Goal: Transaction & Acquisition: Purchase product/service

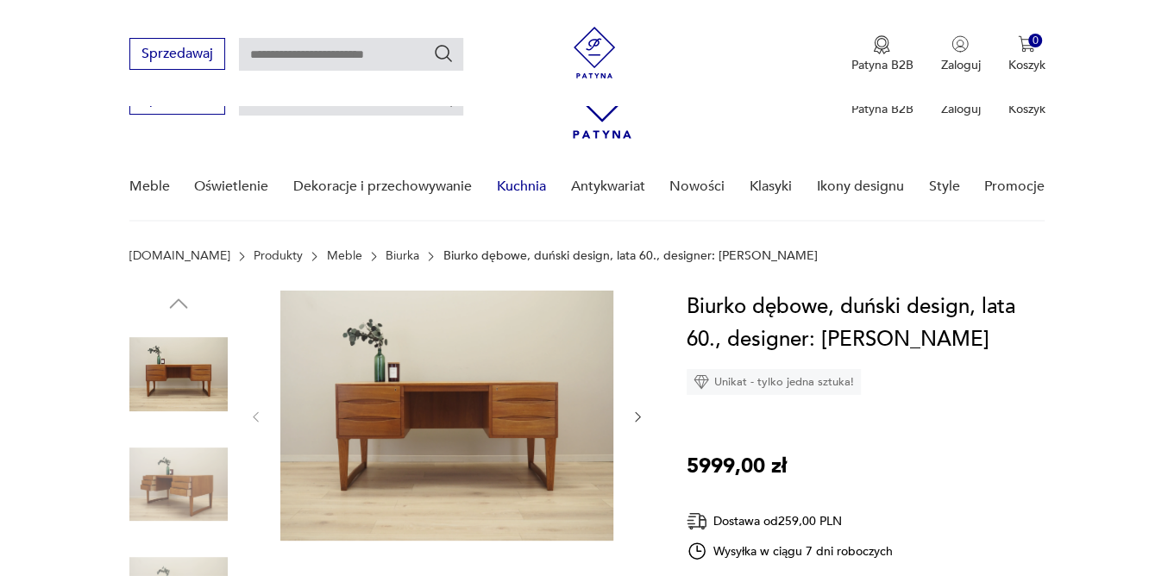
scroll to position [173, 0]
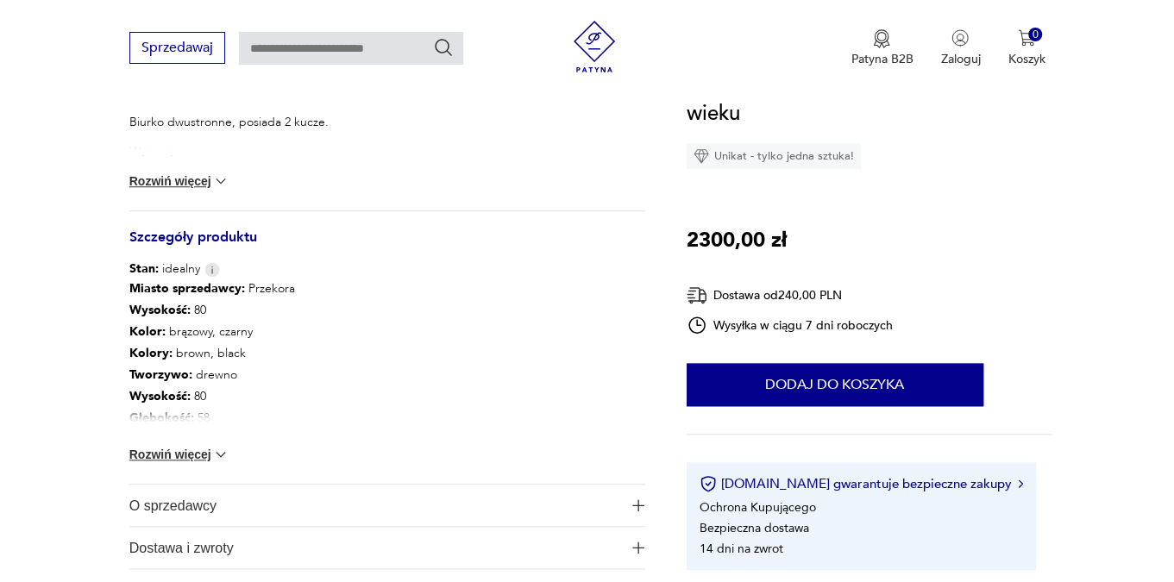
scroll to position [863, 0]
